Goal: Information Seeking & Learning: Understand process/instructions

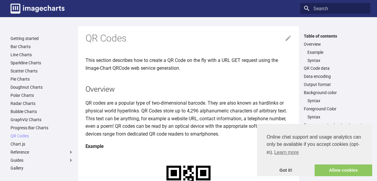
click at [148, 137] on p "QR codes are a popular type of two-dimensional barcode. They are also known as …" at bounding box center [188, 118] width 206 height 38
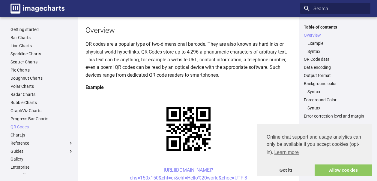
scroll to position [100, 0]
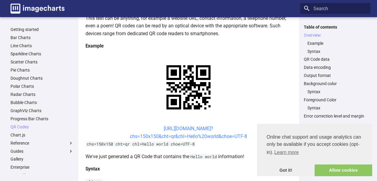
click at [155, 125] on link "[URL][DOMAIN_NAME]? chs=150x150&cht=qr&chl=Hello%20world&choe=UTF-8" at bounding box center [188, 131] width 117 height 13
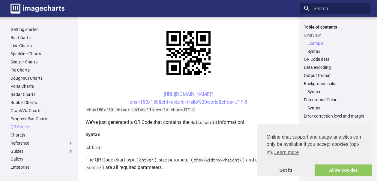
scroll to position [148, 0]
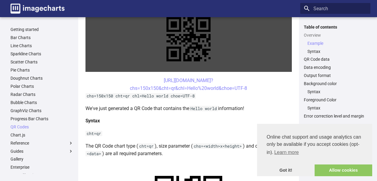
drag, startPoint x: 376, startPoint y: 46, endPoint x: 145, endPoint y: 38, distance: 231.1
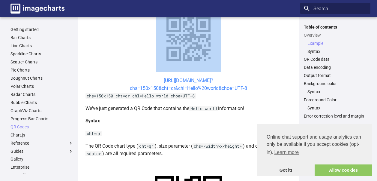
click at [158, 81] on link "[URL][DOMAIN_NAME]? chs=150x150&cht=qr&chl=Hello%20world&choe=UTF-8" at bounding box center [188, 83] width 117 height 13
click at [166, 88] on link "[URL][DOMAIN_NAME]? chs=150x150&cht=qr&chl=Hello%20world&choe=UTF-8" at bounding box center [188, 83] width 117 height 13
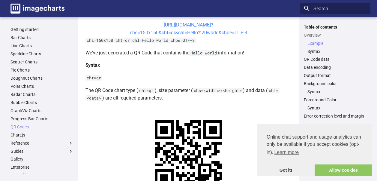
scroll to position [181, 0]
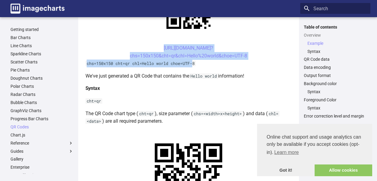
drag, startPoint x: 193, startPoint y: 64, endPoint x: 153, endPoint y: 47, distance: 43.6
copy article "https://image-charts.com/chart? chs=150x150&cht=qr&chl=Hello%20world&choe=UTF-8…"
